Goal: Browse casually

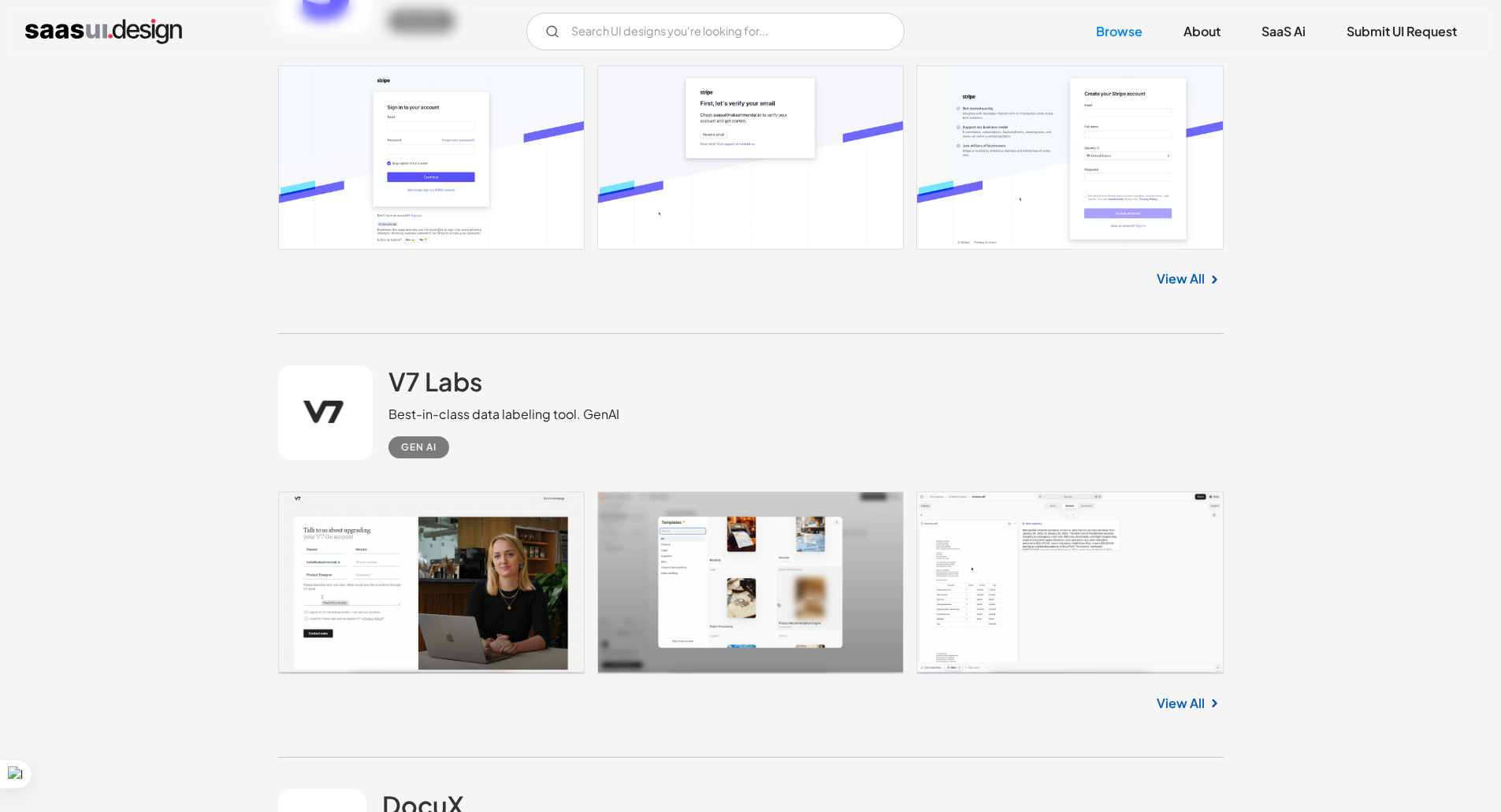
scroll to position [1733, 0]
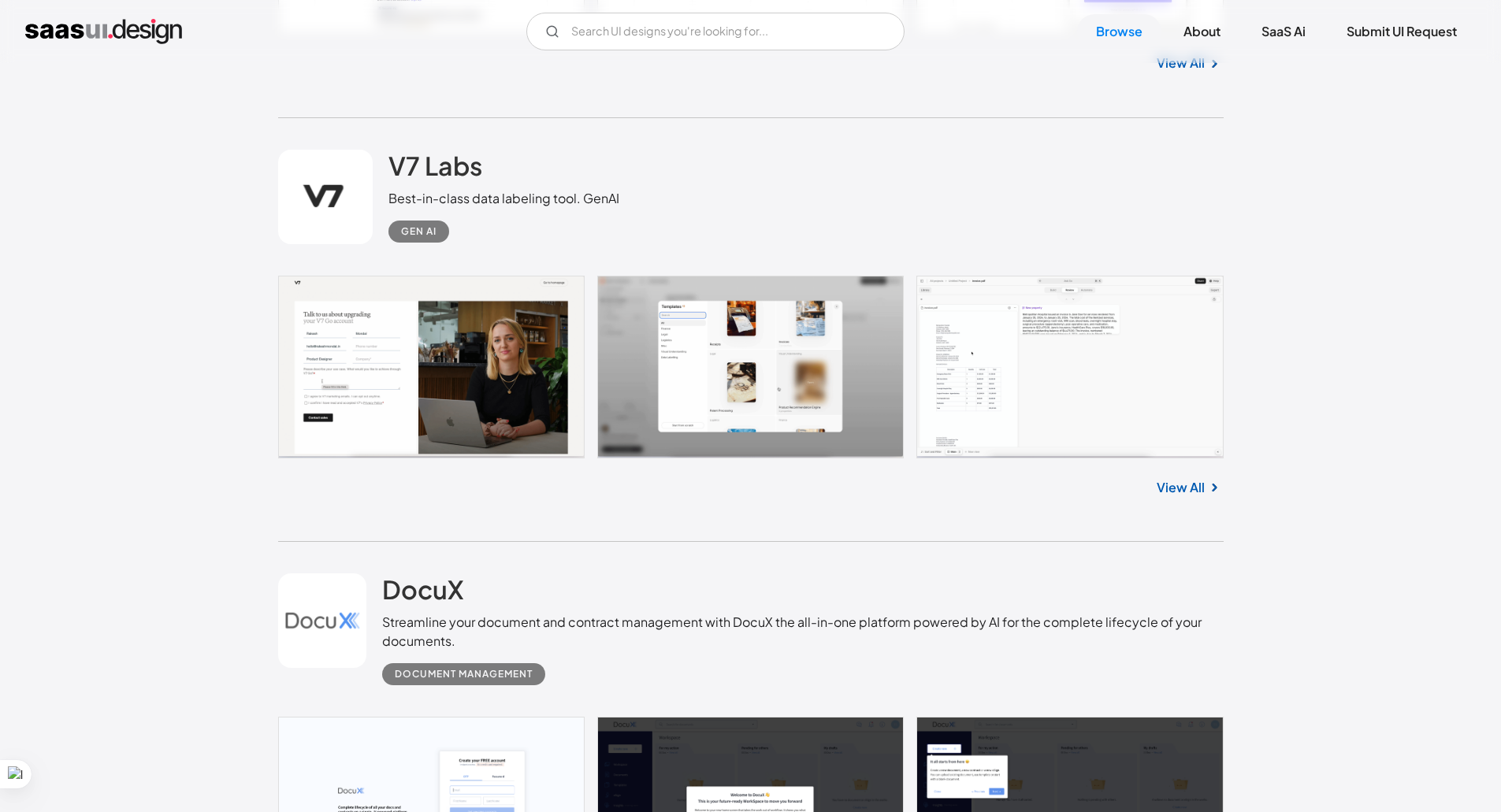
click at [795, 368] on link at bounding box center [750, 367] width 946 height 182
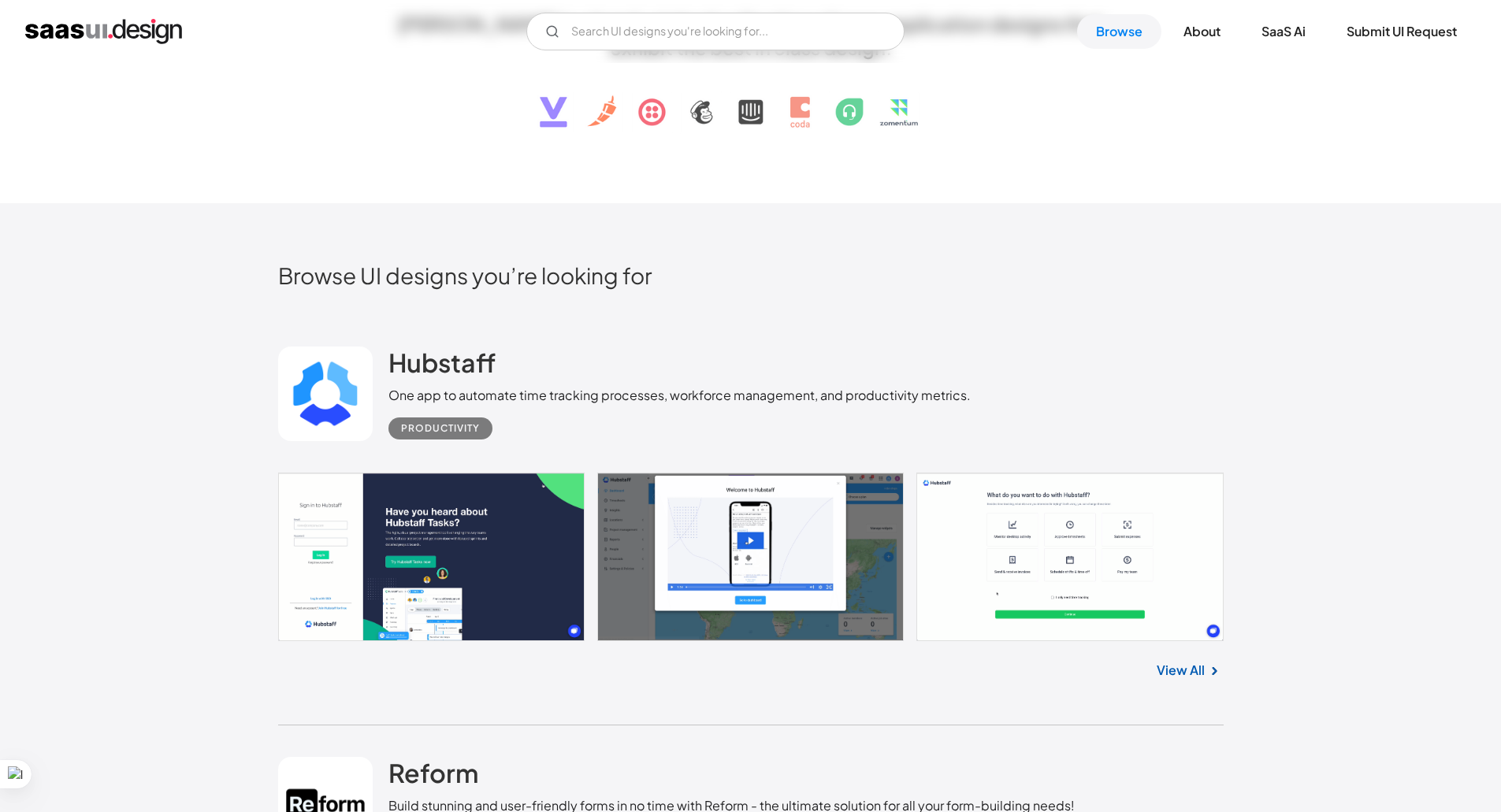
scroll to position [236, 0]
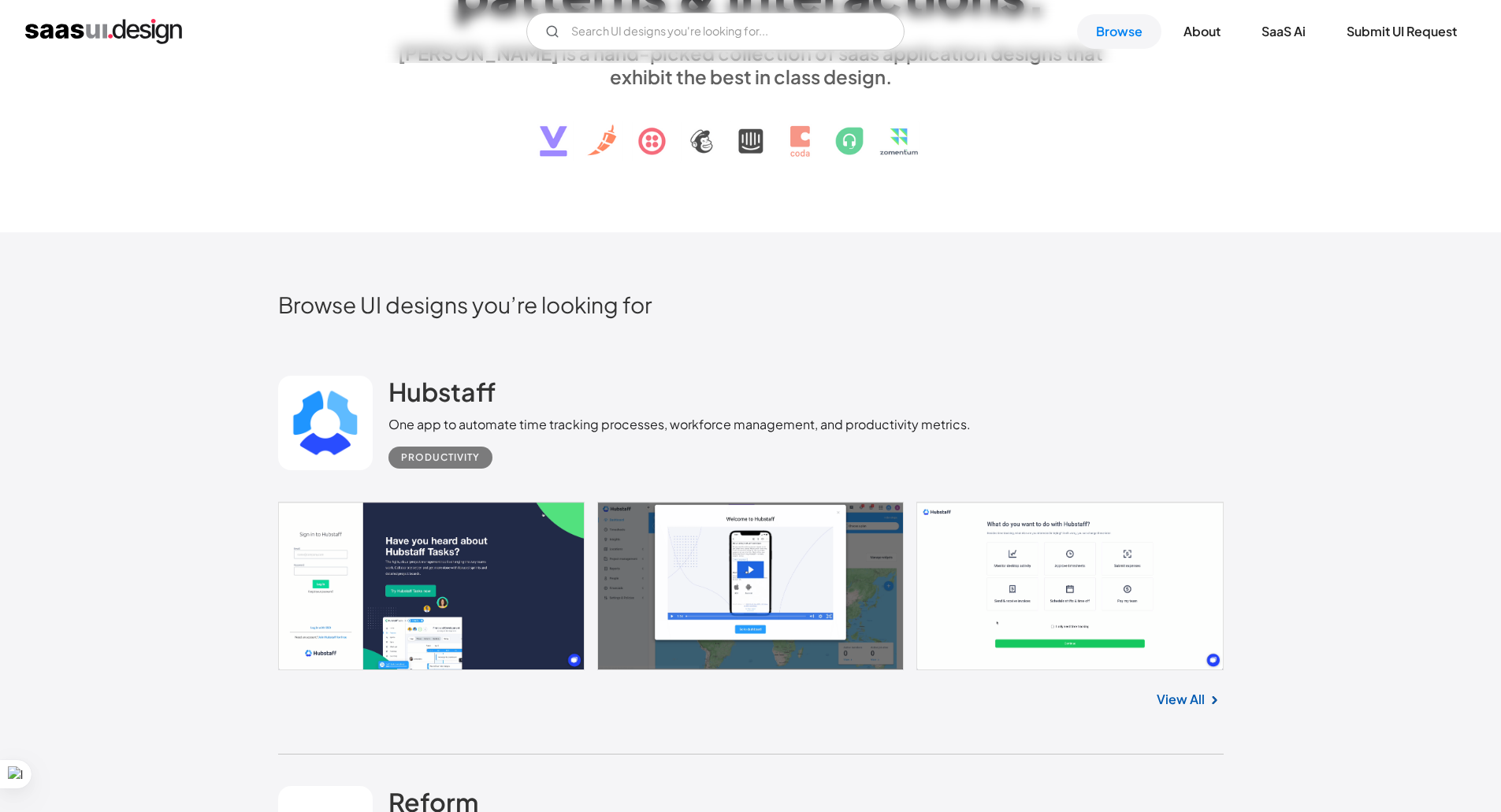
click at [416, 571] on link at bounding box center [750, 585] width 946 height 168
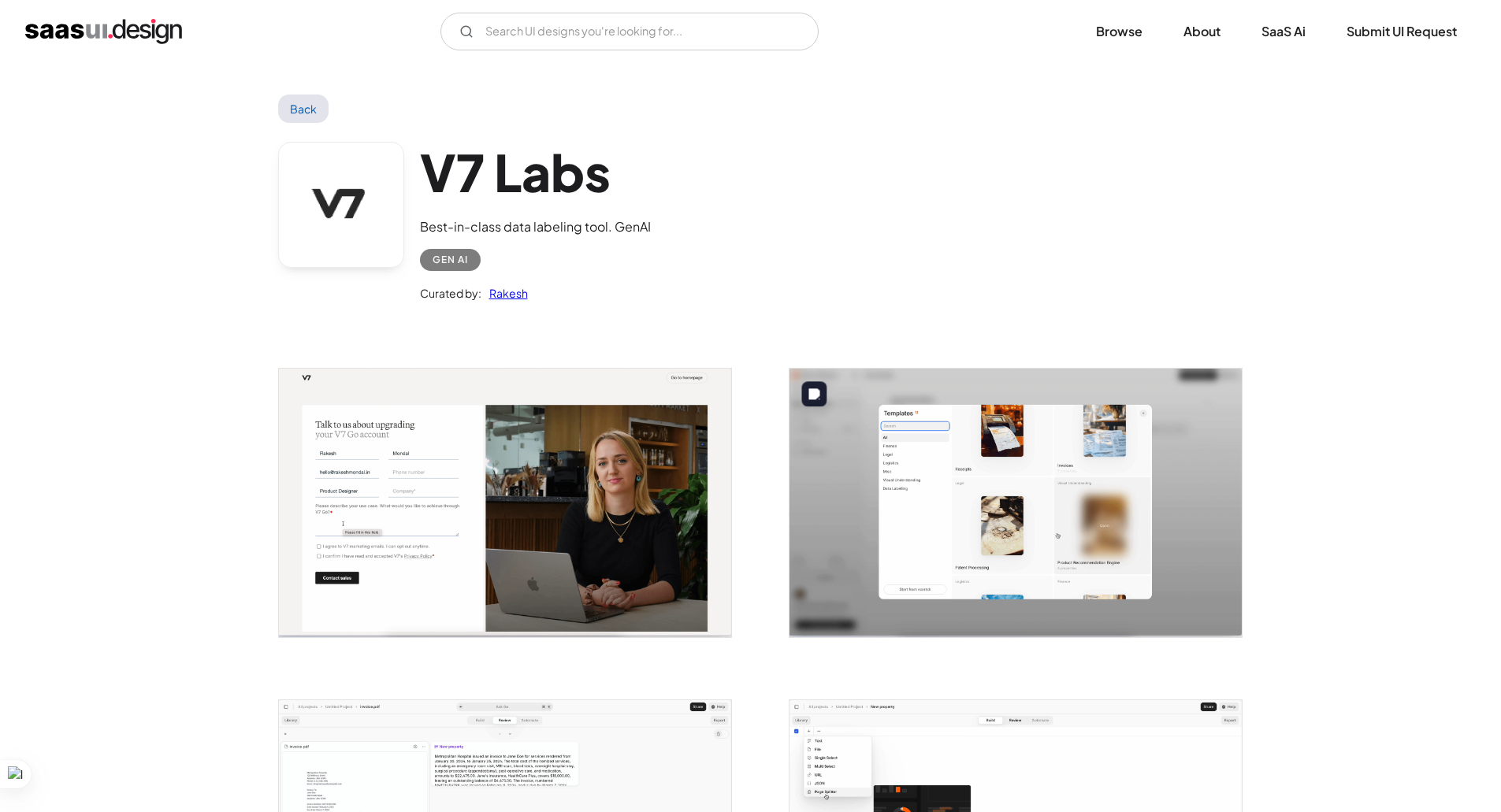
click at [1019, 554] on img "open lightbox" at bounding box center [1015, 503] width 452 height 269
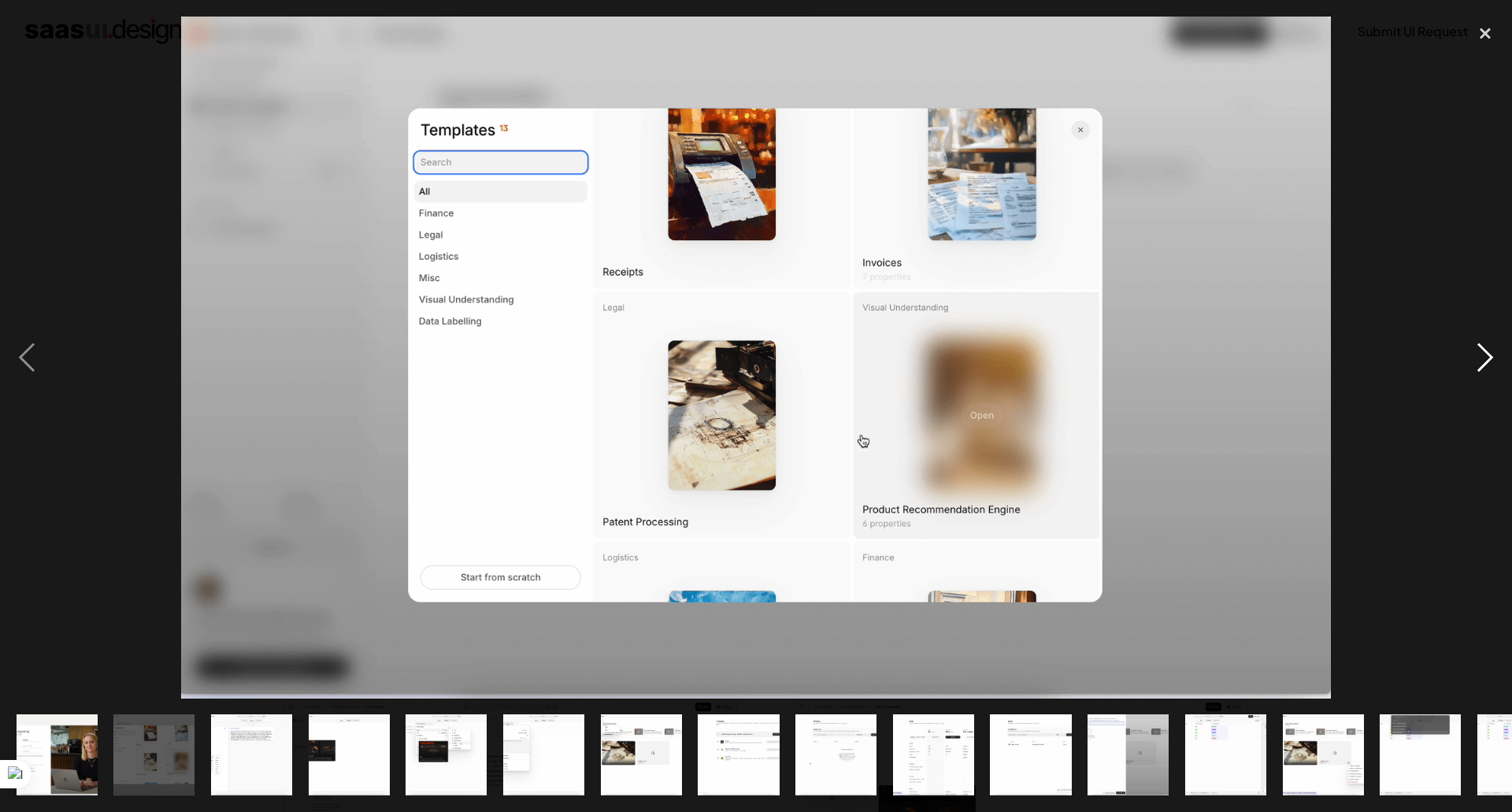
click at [1495, 358] on div "next image" at bounding box center [1485, 358] width 54 height 682
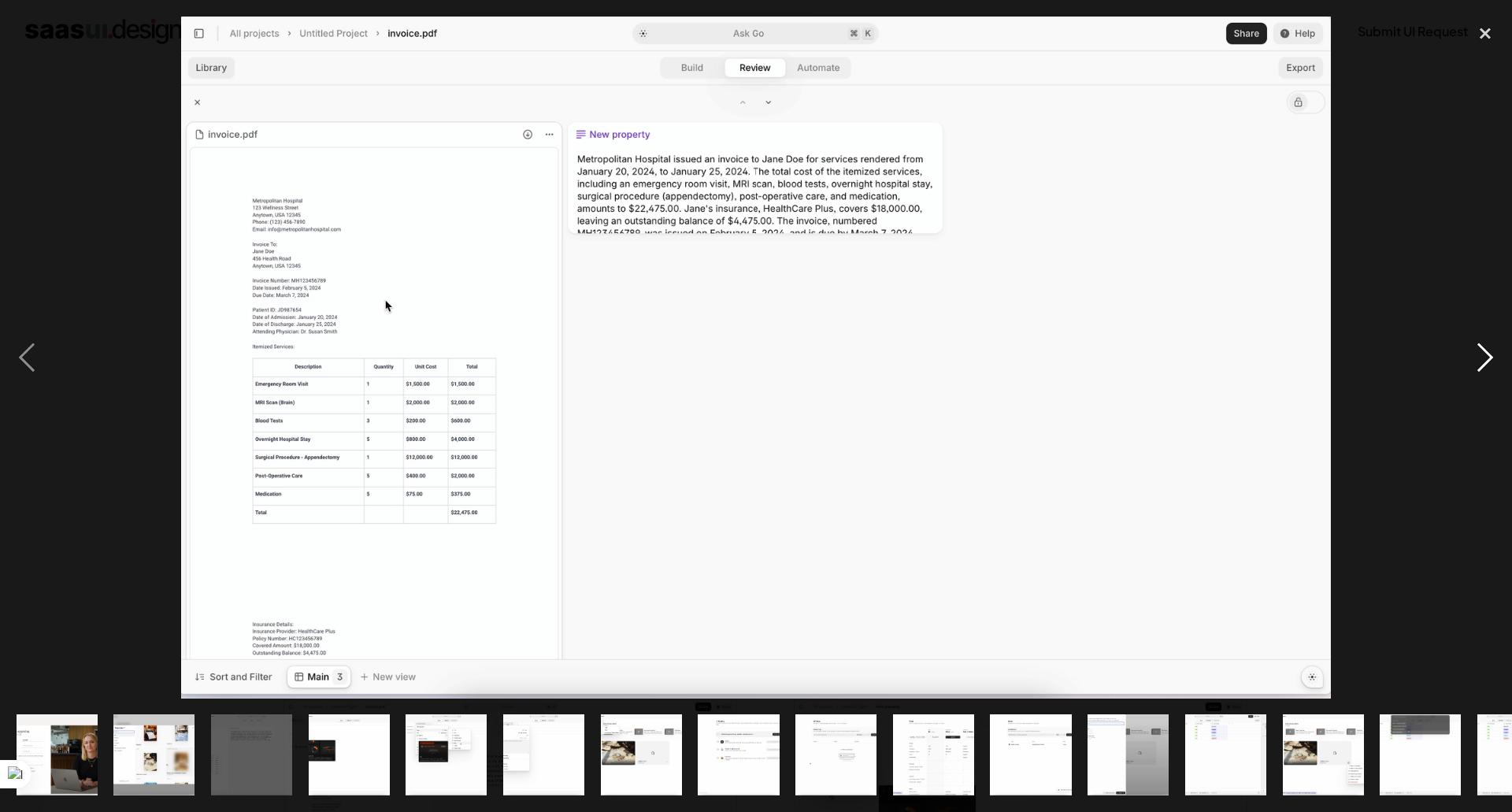
click at [1493, 358] on div "next image" at bounding box center [1485, 358] width 54 height 682
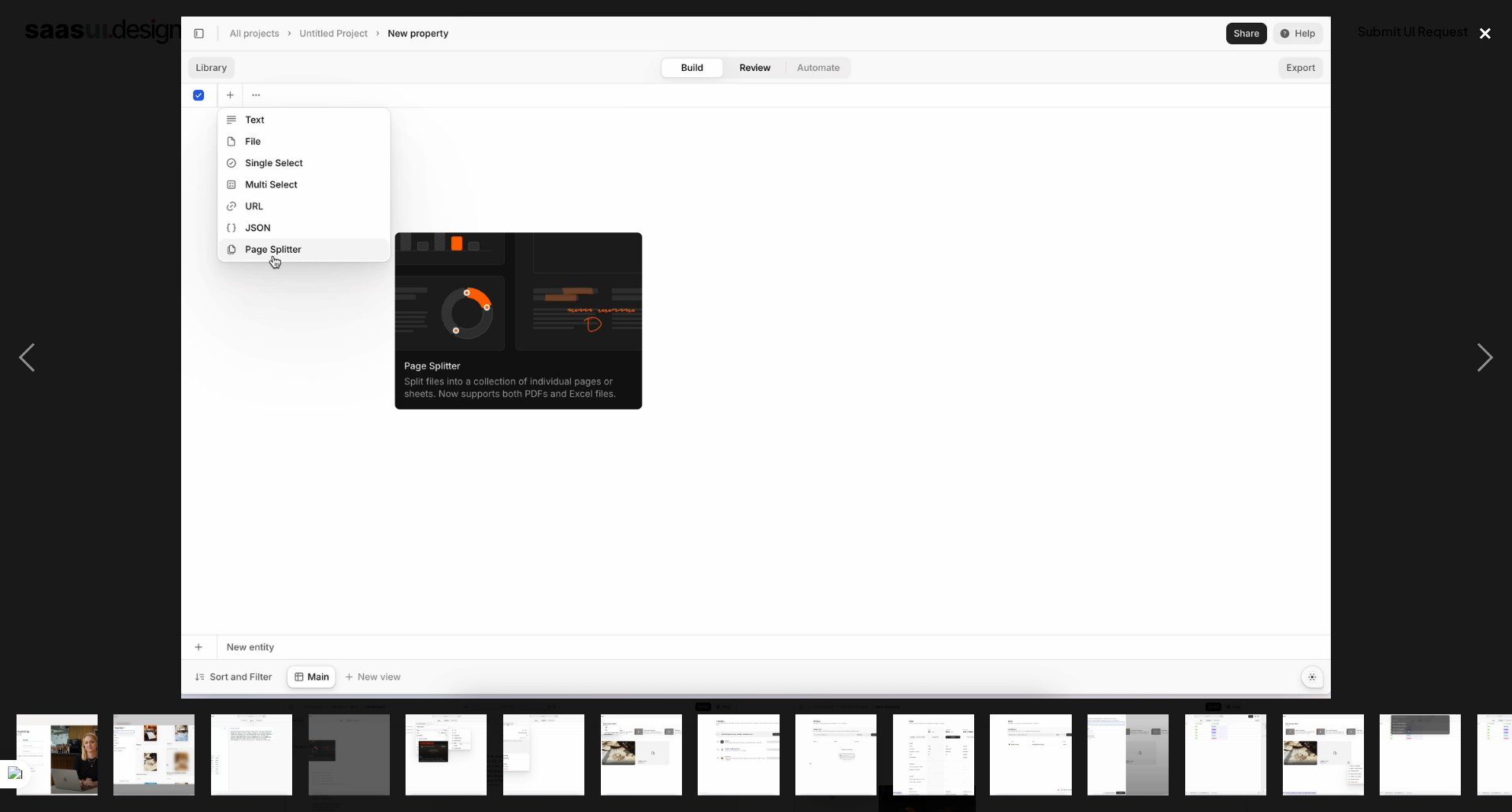
click at [1491, 38] on div "close lightbox" at bounding box center [1485, 34] width 54 height 35
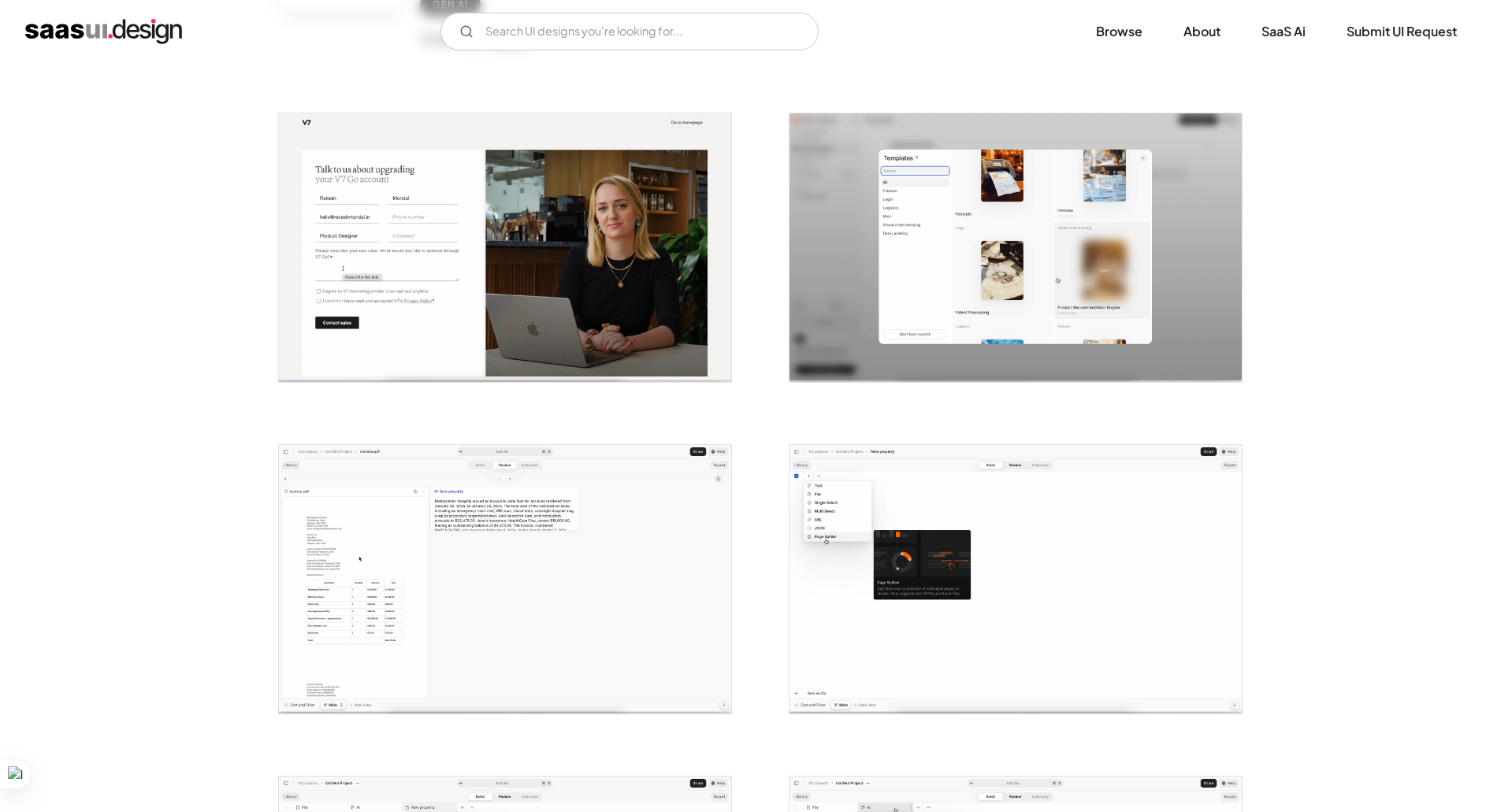
scroll to position [315, 0]
